Goal: Check status: Check status

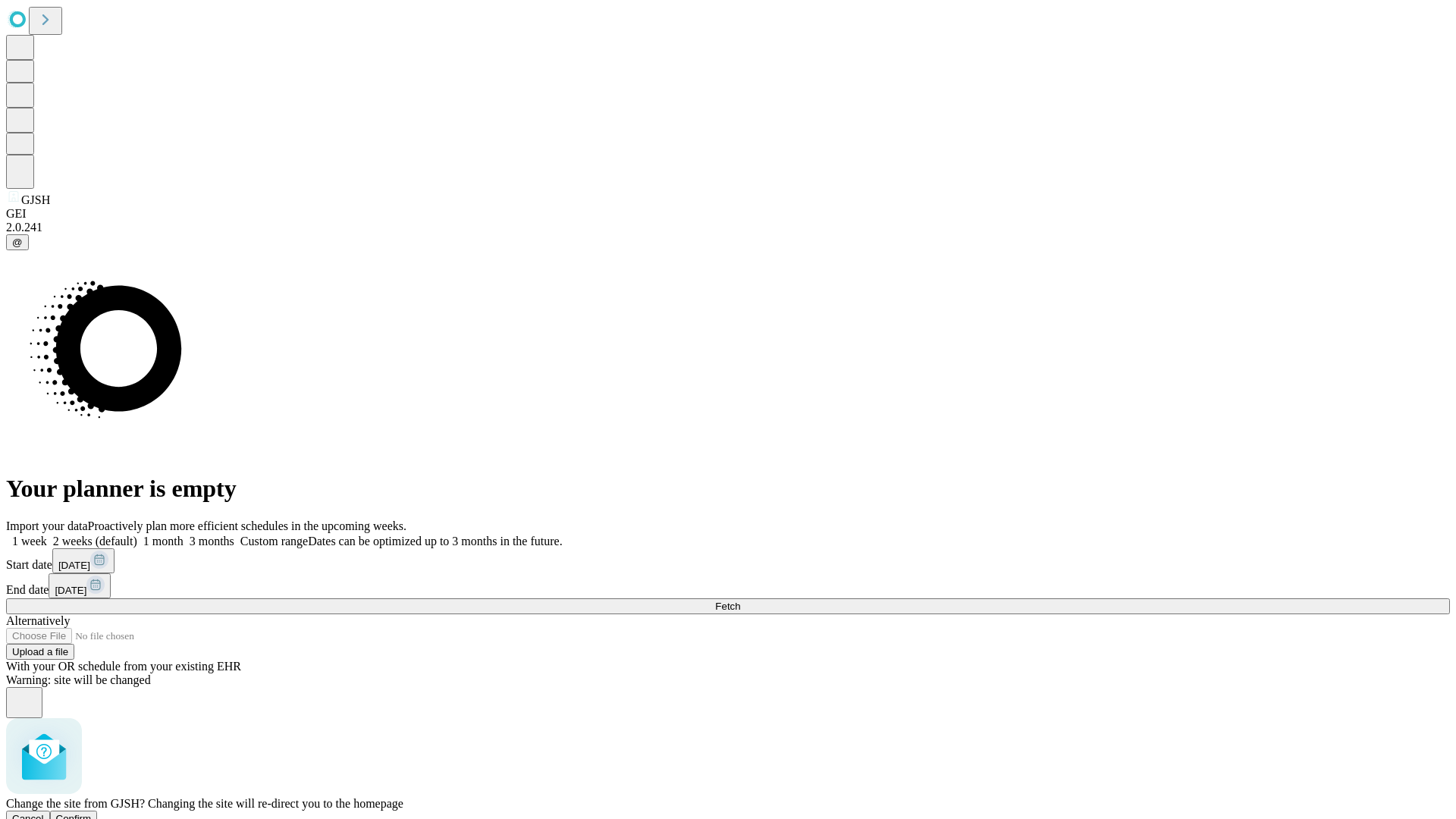
click at [92, 813] on span "Confirm" at bounding box center [73, 818] width 35 height 11
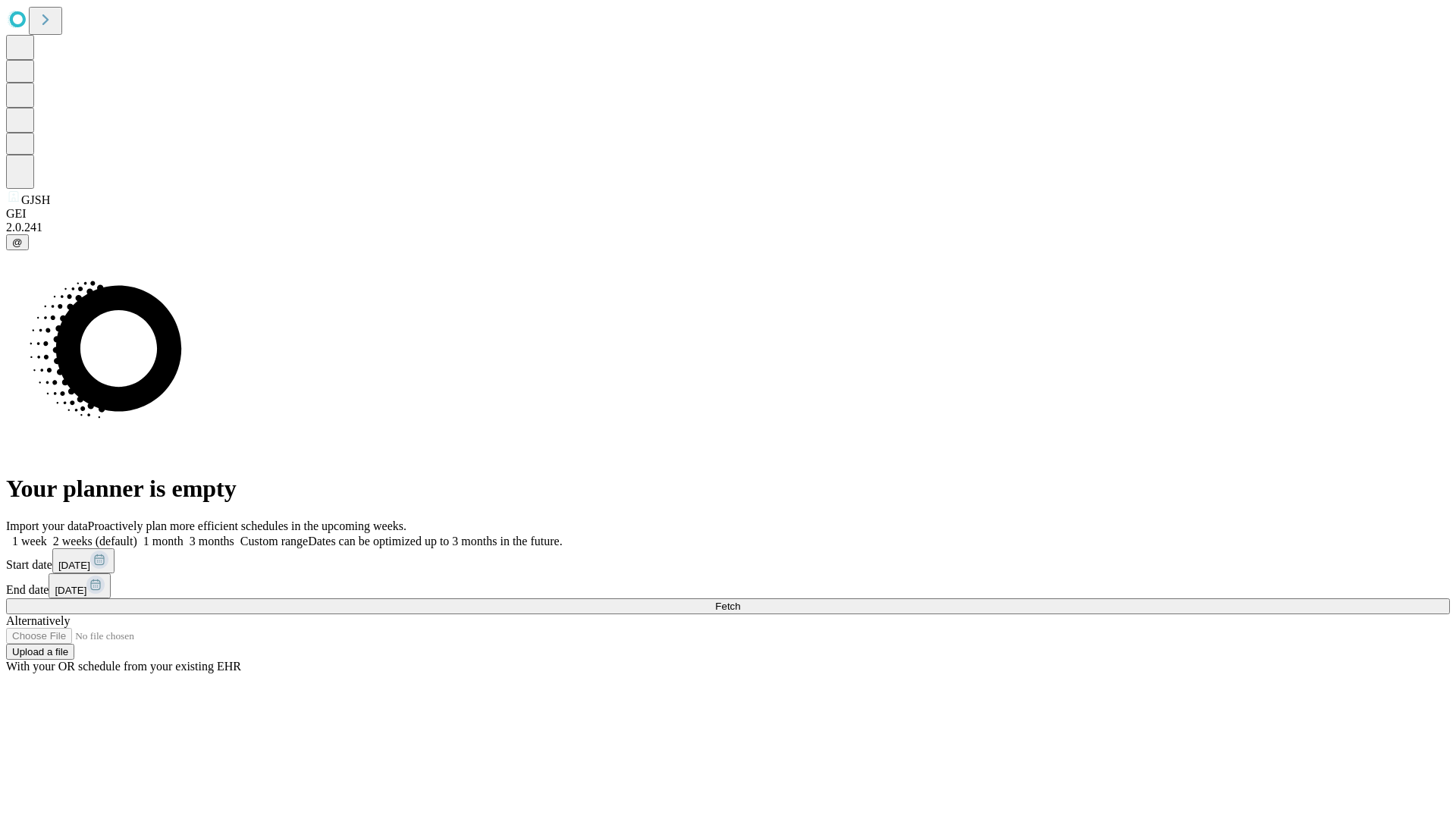
click at [137, 535] on label "2 weeks (default)" at bounding box center [92, 541] width 90 height 13
click at [740, 600] on span "Fetch" at bounding box center [727, 606] width 25 height 11
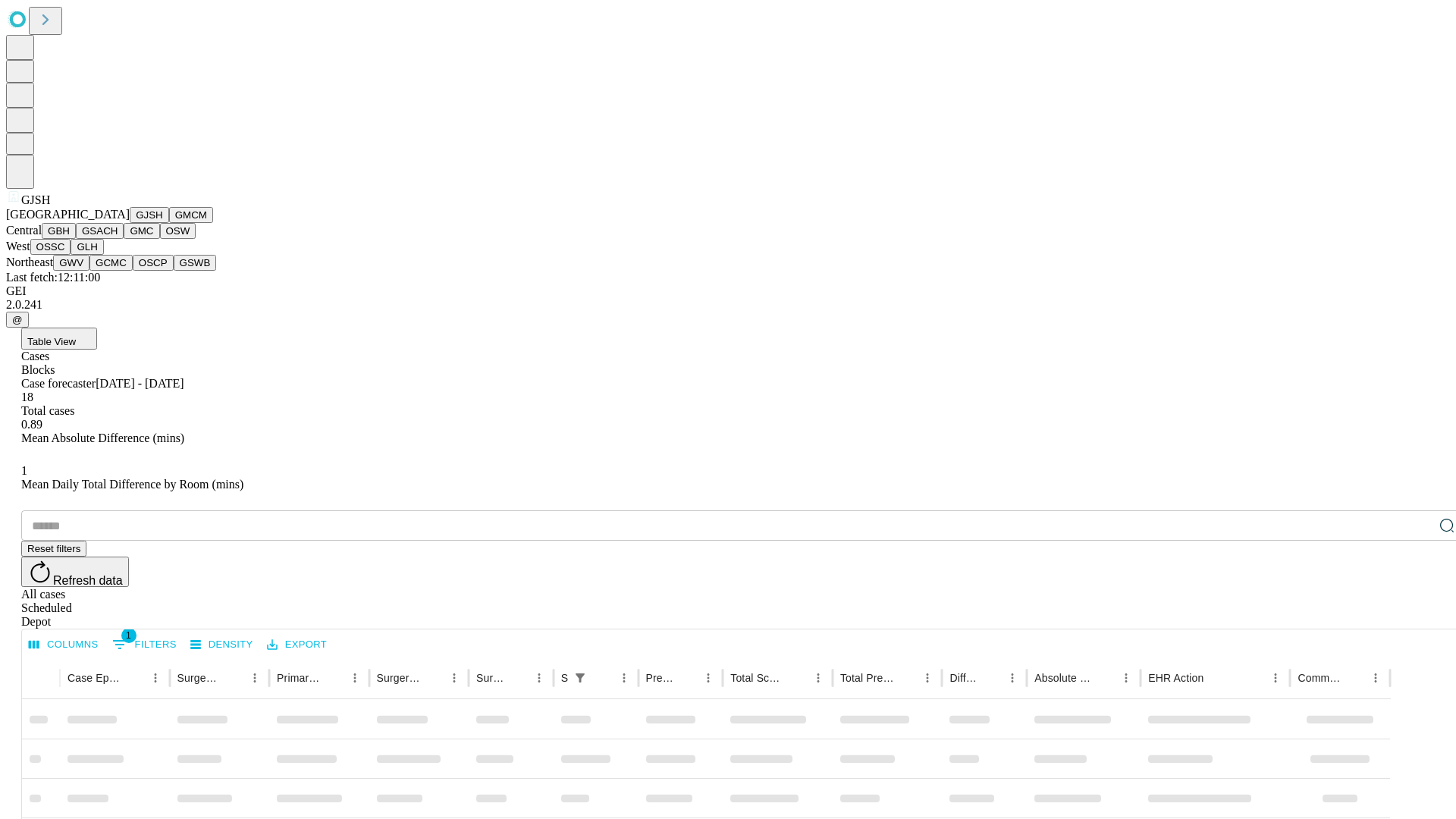
click at [169, 223] on button "GMCM" at bounding box center [191, 215] width 44 height 16
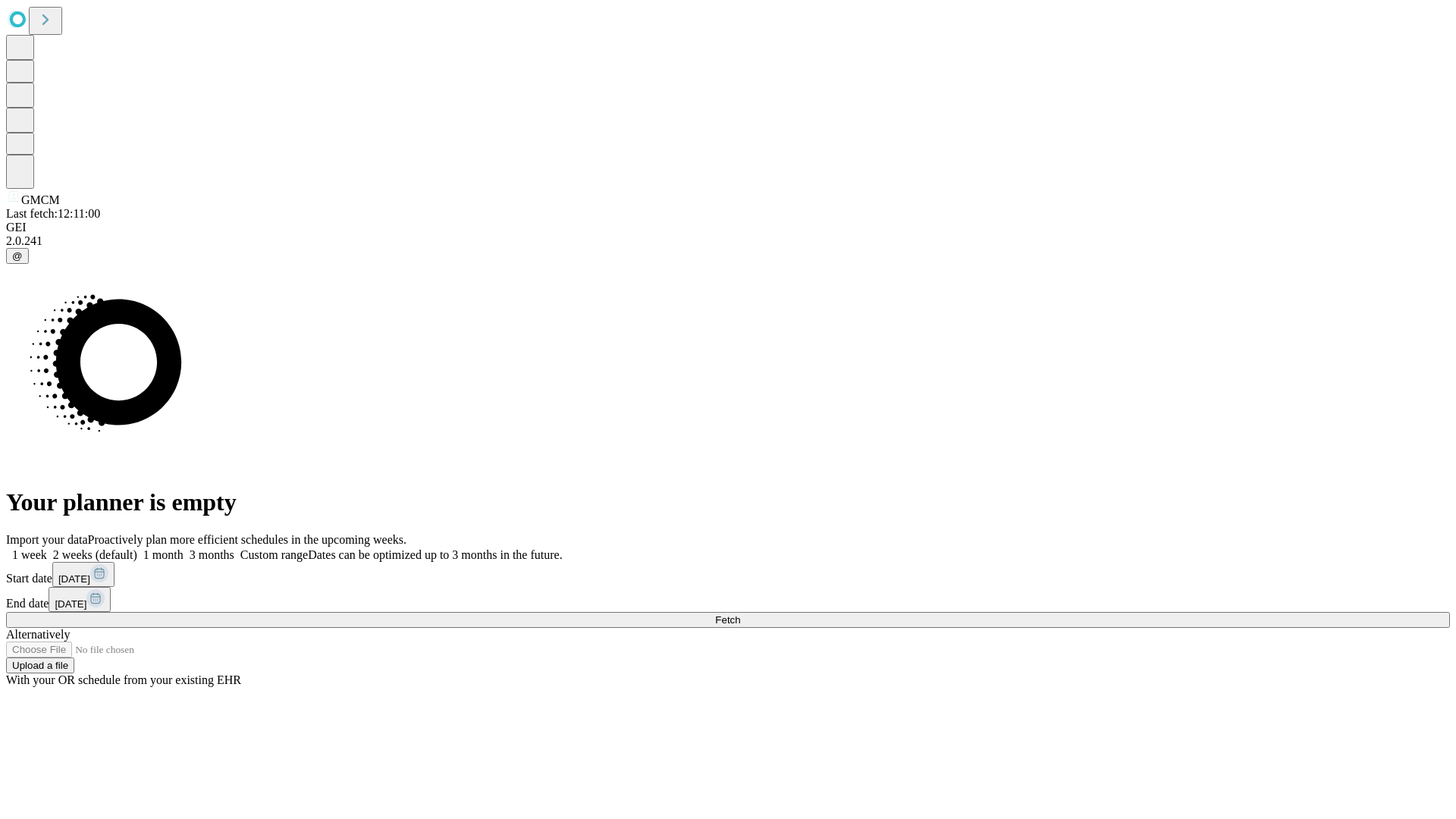
click at [137, 549] on label "2 weeks (default)" at bounding box center [92, 555] width 90 height 13
click at [740, 614] on span "Fetch" at bounding box center [727, 619] width 25 height 11
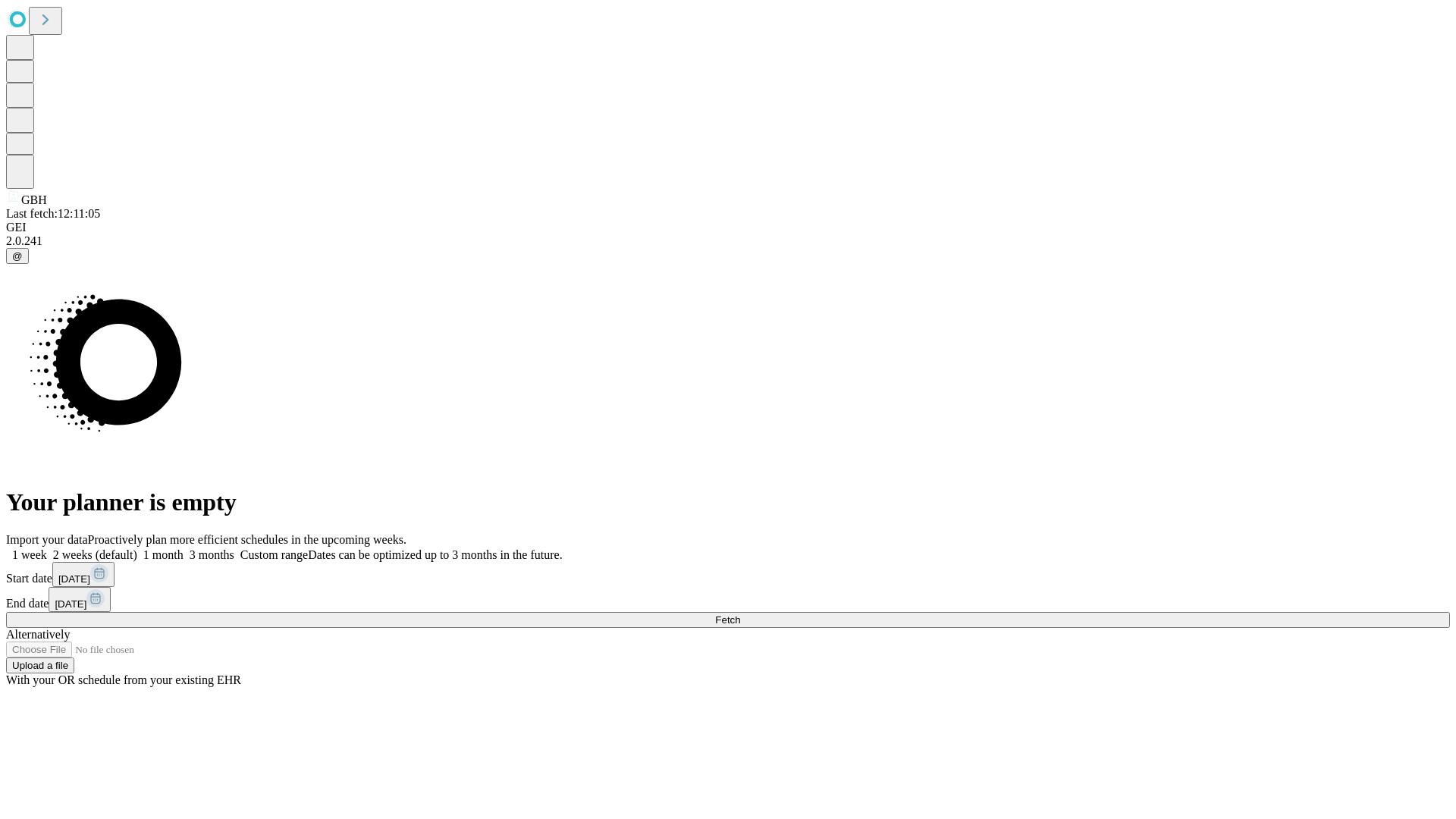
click at [740, 614] on span "Fetch" at bounding box center [727, 619] width 25 height 11
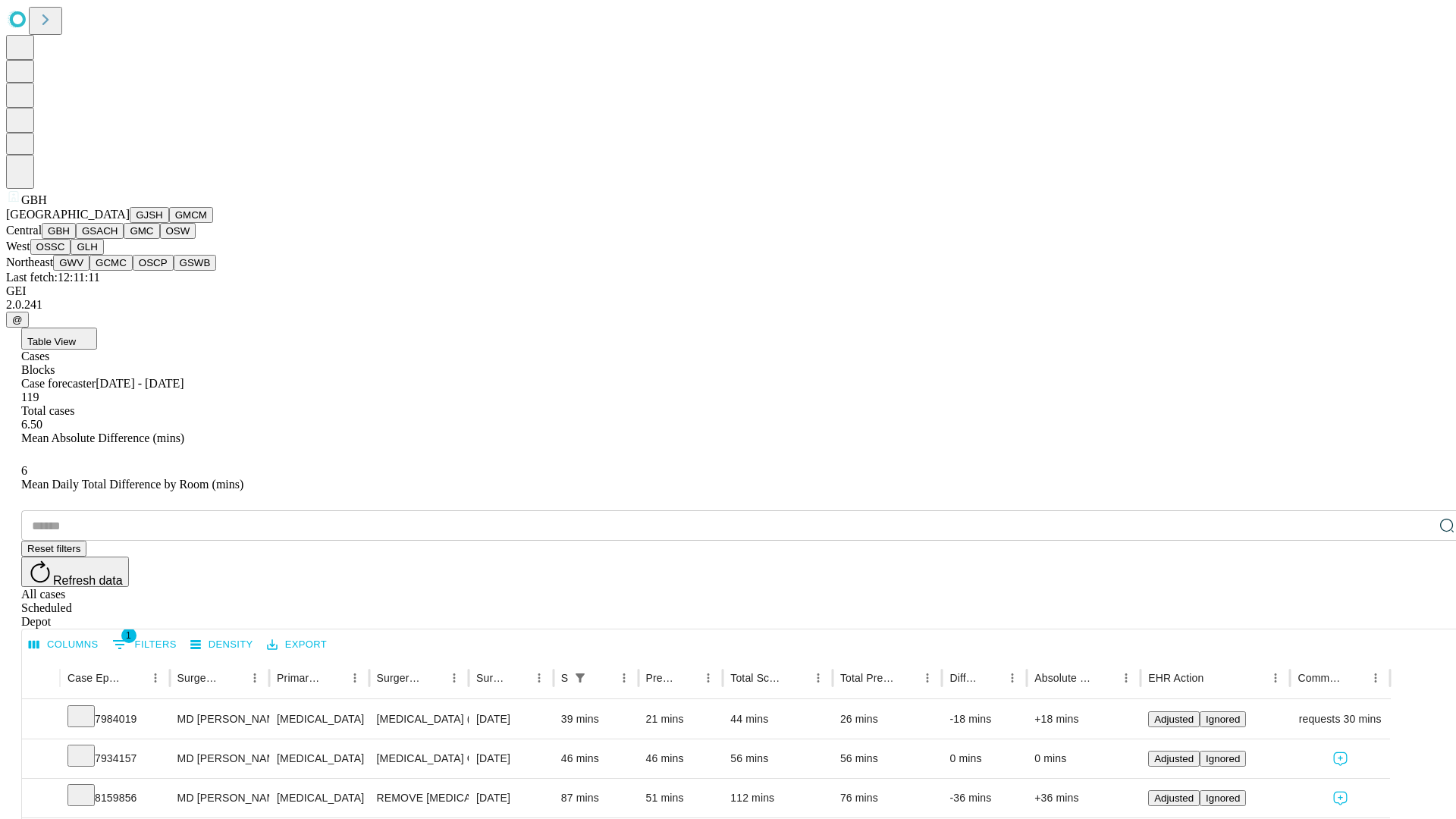
click at [117, 239] on button "GSACH" at bounding box center [99, 231] width 47 height 16
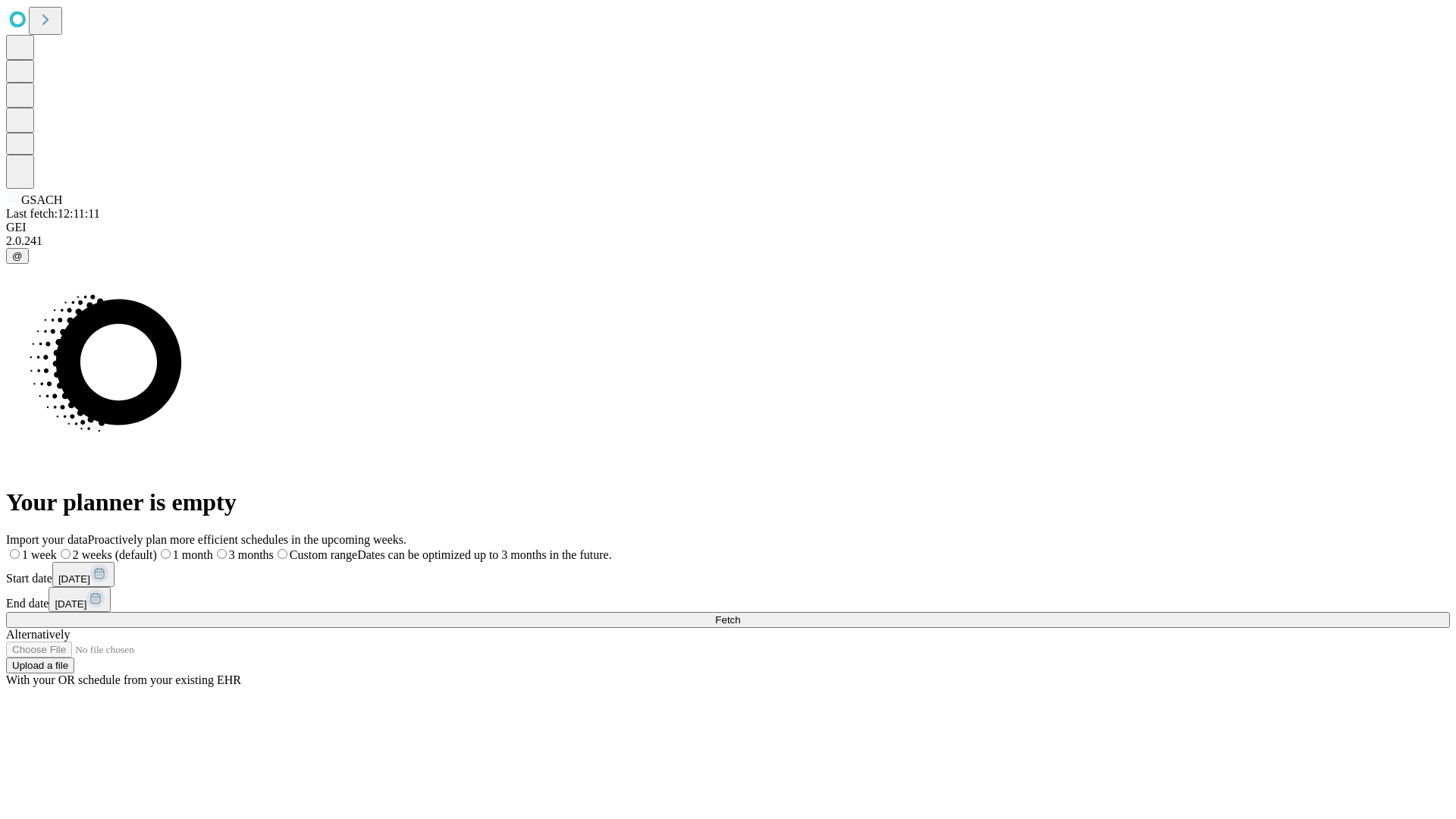
click at [157, 549] on label "2 weeks (default)" at bounding box center [107, 555] width 100 height 13
click at [740, 614] on span "Fetch" at bounding box center [727, 619] width 25 height 11
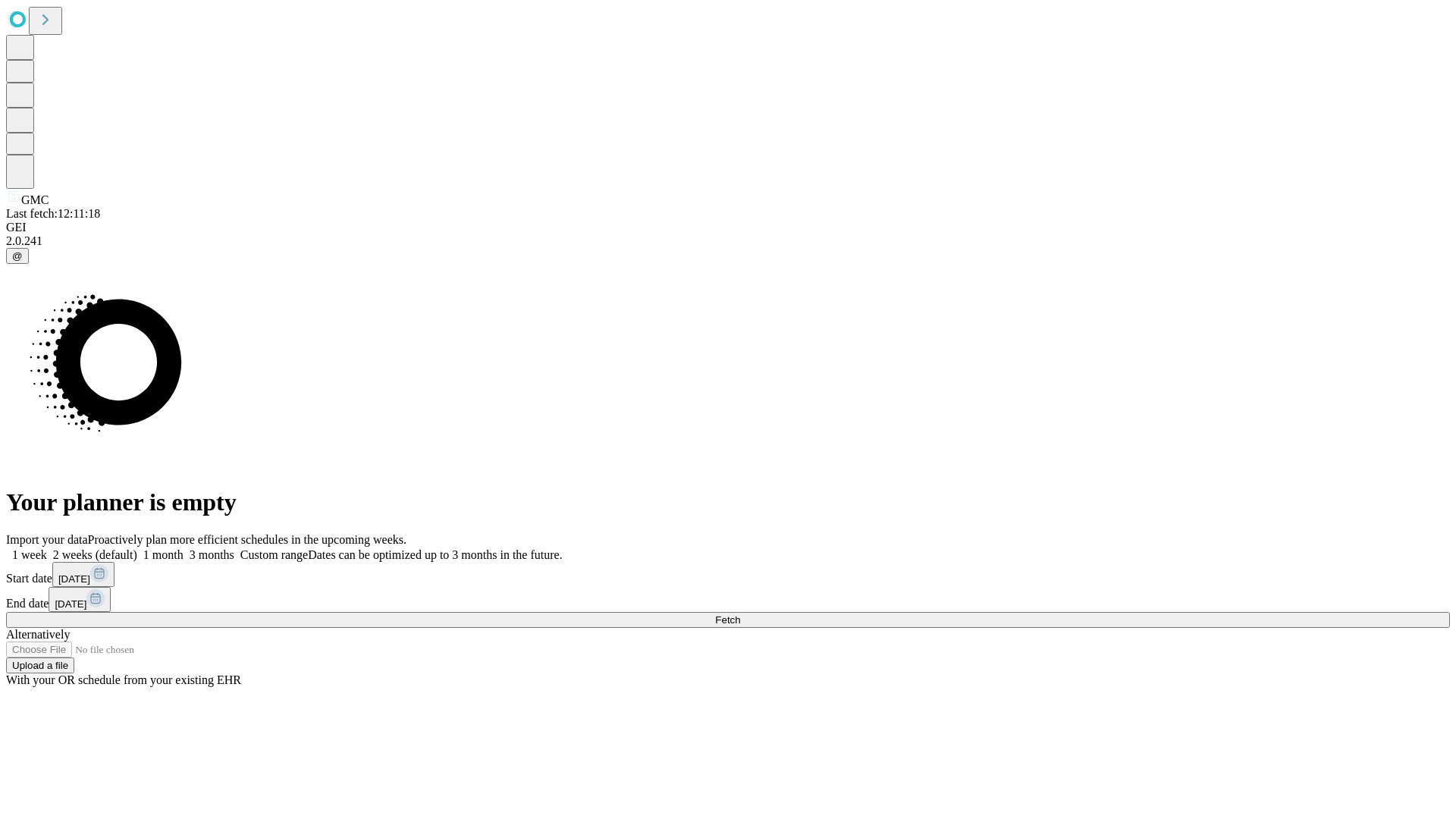
click at [740, 614] on span "Fetch" at bounding box center [727, 619] width 25 height 11
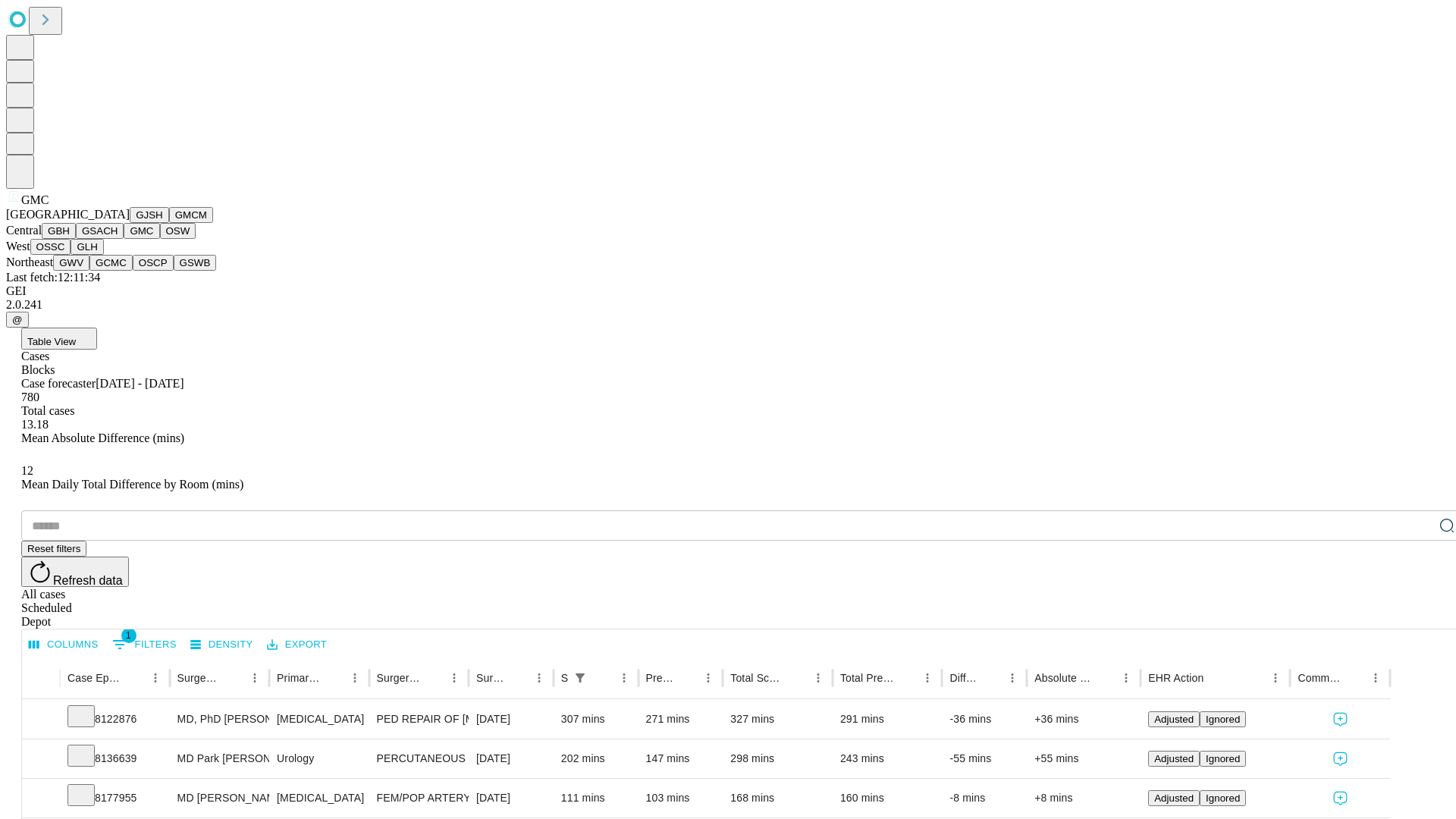
click at [160, 239] on button "OSW" at bounding box center [178, 231] width 36 height 16
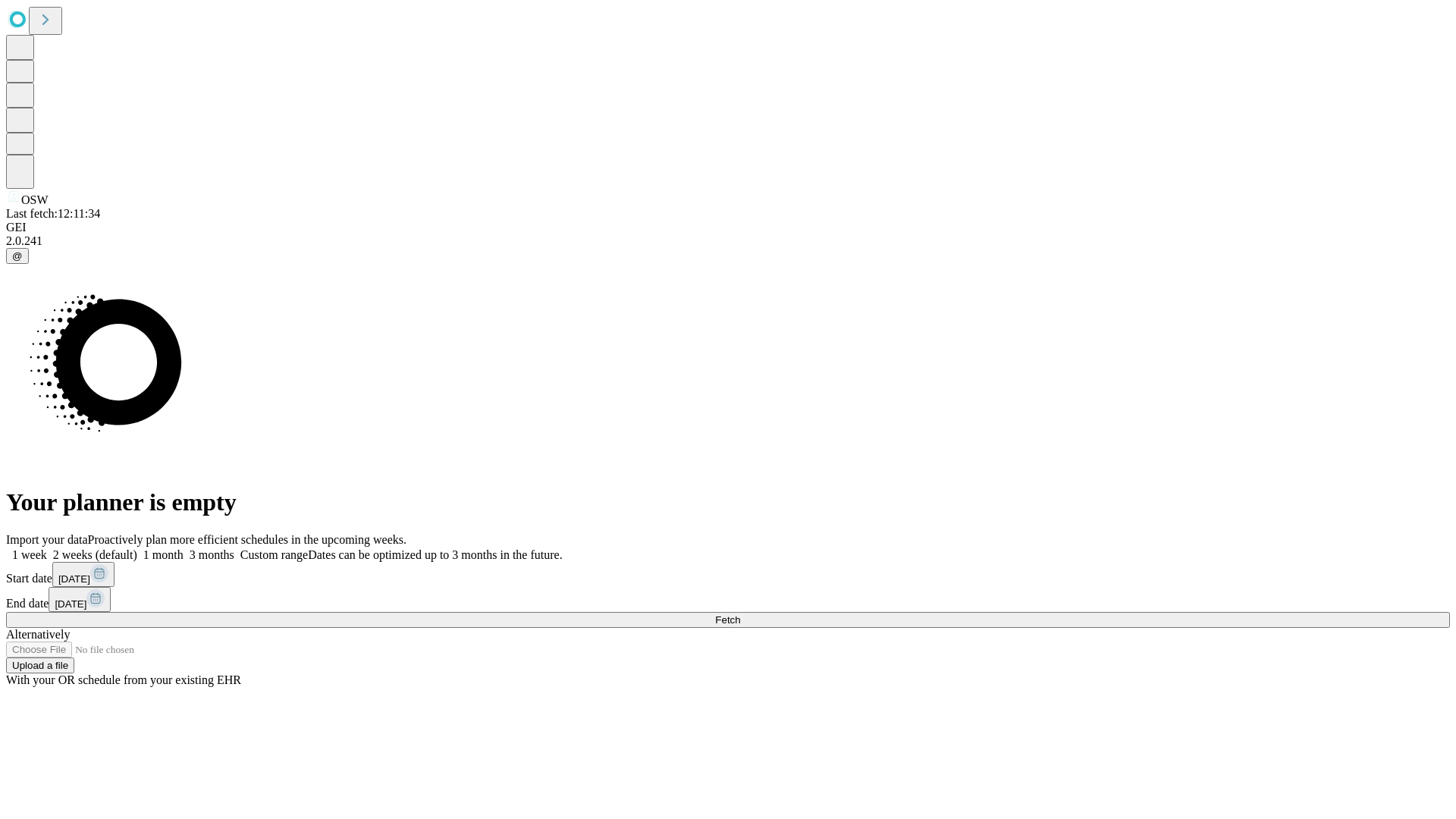
click at [740, 614] on span "Fetch" at bounding box center [727, 619] width 25 height 11
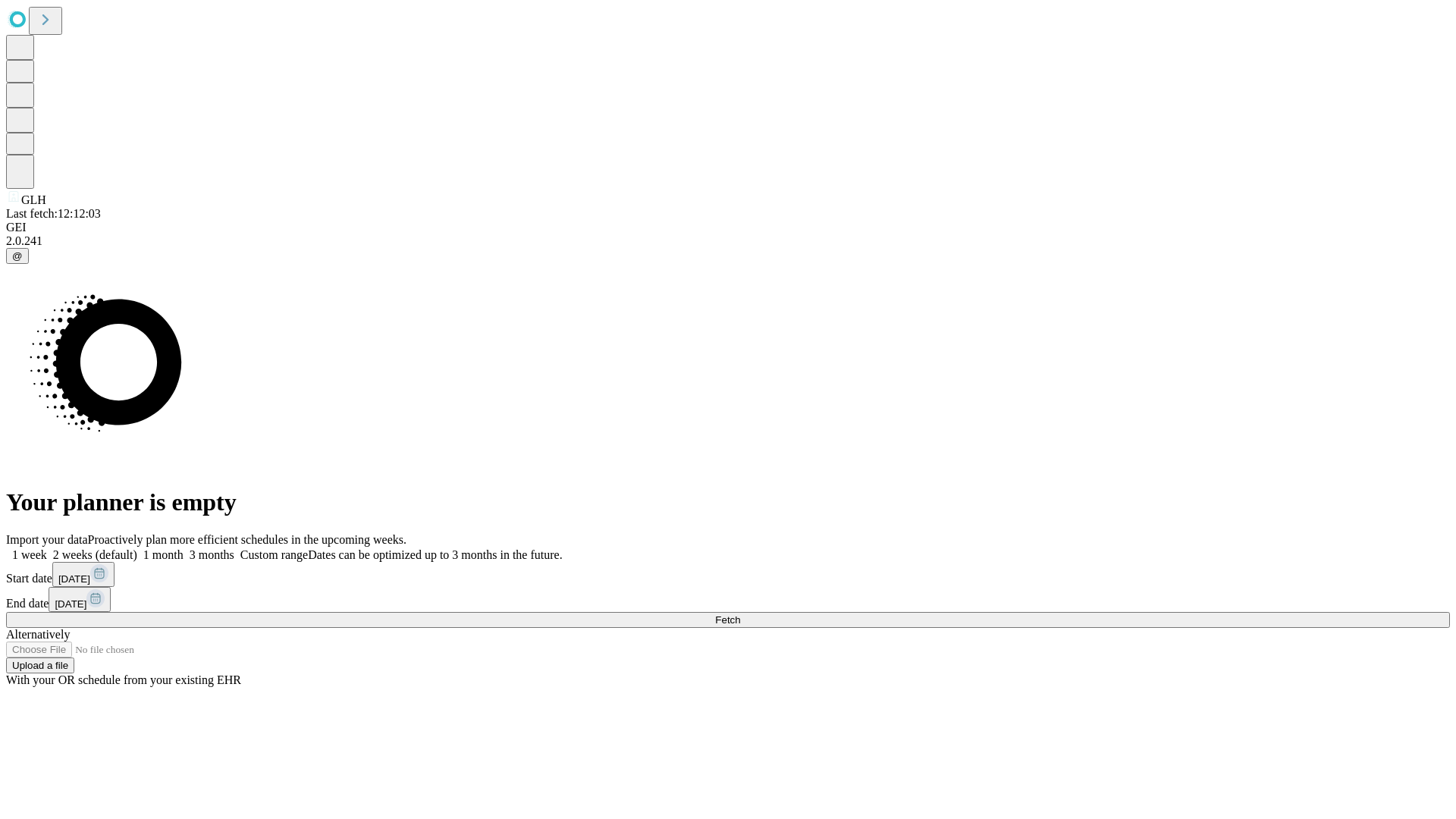
click at [137, 549] on label "2 weeks (default)" at bounding box center [92, 555] width 90 height 13
click at [740, 614] on span "Fetch" at bounding box center [727, 619] width 25 height 11
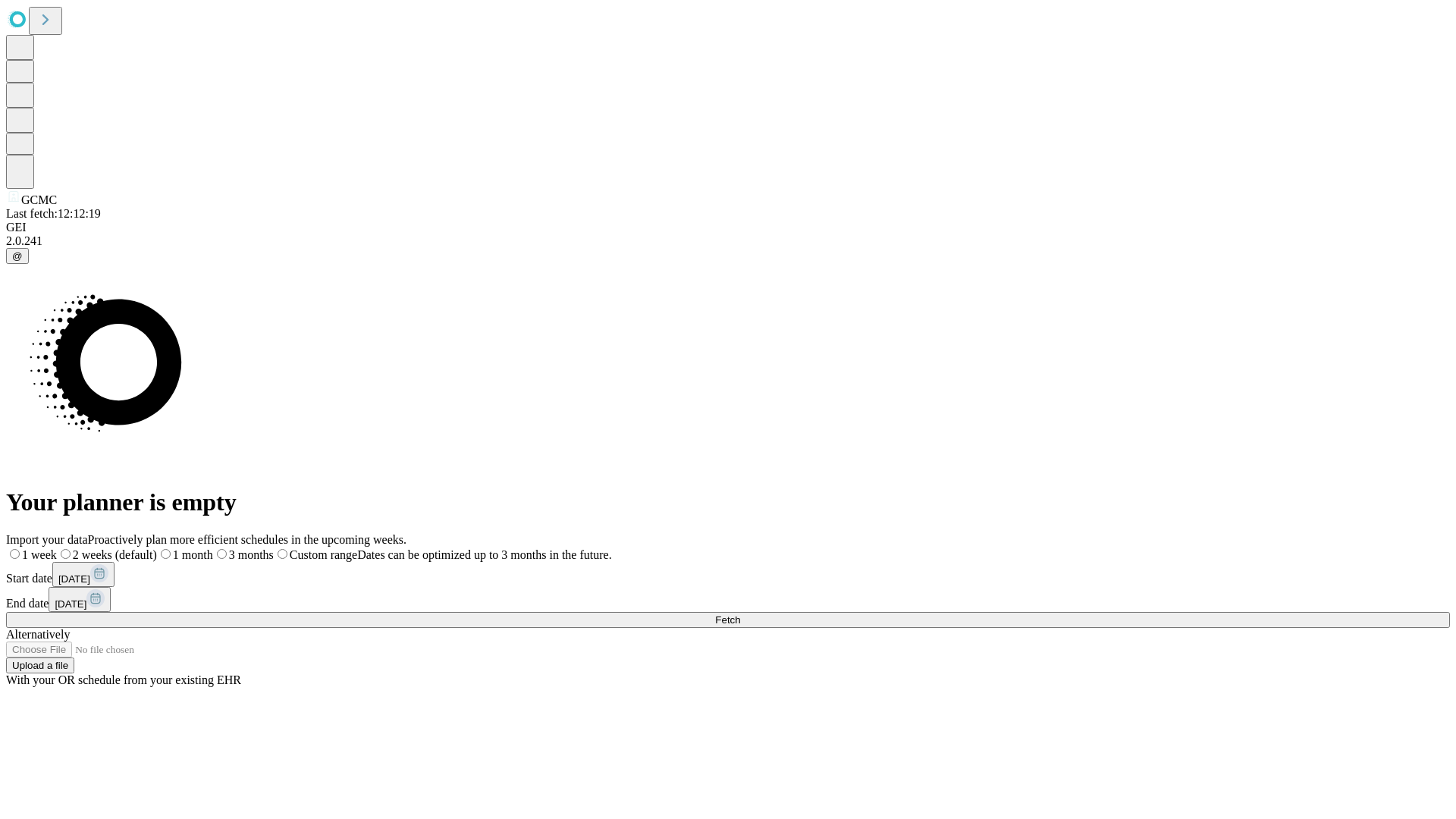
click at [157, 549] on label "2 weeks (default)" at bounding box center [107, 555] width 100 height 13
click at [740, 614] on span "Fetch" at bounding box center [727, 619] width 25 height 11
click at [137, 549] on label "2 weeks (default)" at bounding box center [92, 555] width 90 height 13
click at [740, 614] on span "Fetch" at bounding box center [727, 619] width 25 height 11
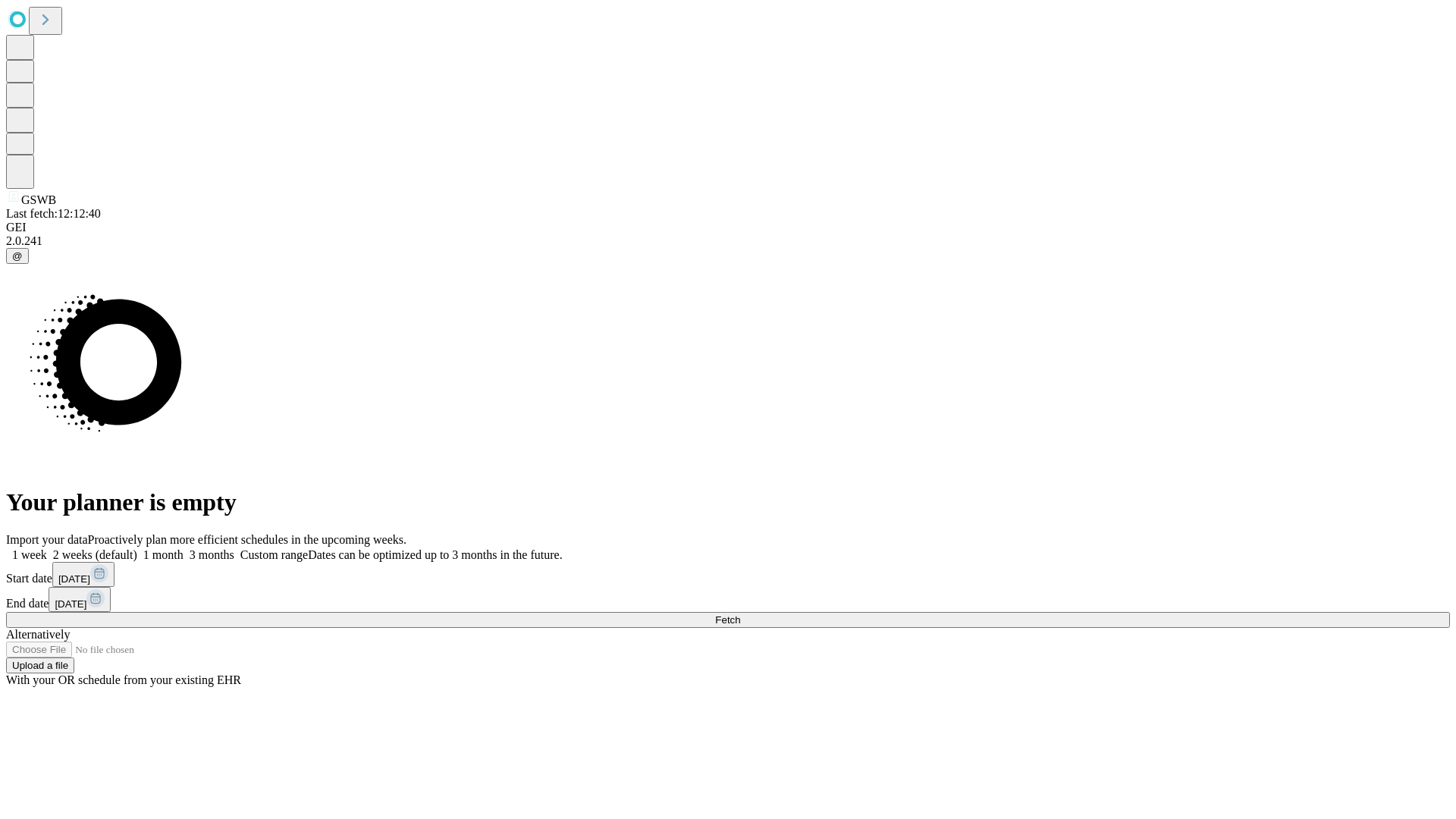
click at [137, 549] on label "2 weeks (default)" at bounding box center [92, 555] width 90 height 13
click at [740, 614] on span "Fetch" at bounding box center [727, 619] width 25 height 11
